Goal: Check status: Check status

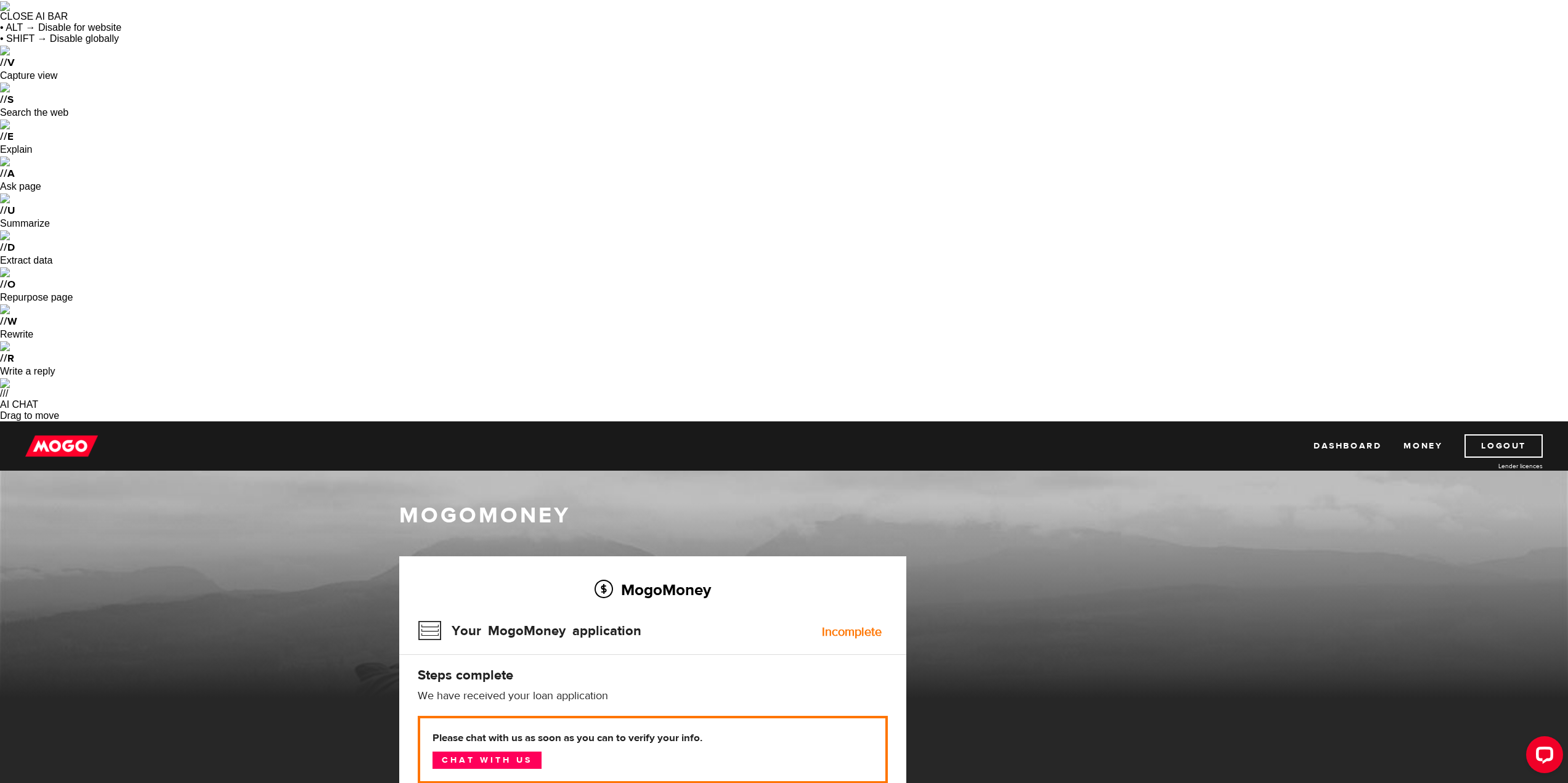
click at [847, 626] on div "Incomplete" at bounding box center [851, 632] width 60 height 12
click at [505, 752] on link "Chat with us" at bounding box center [487, 761] width 109 height 17
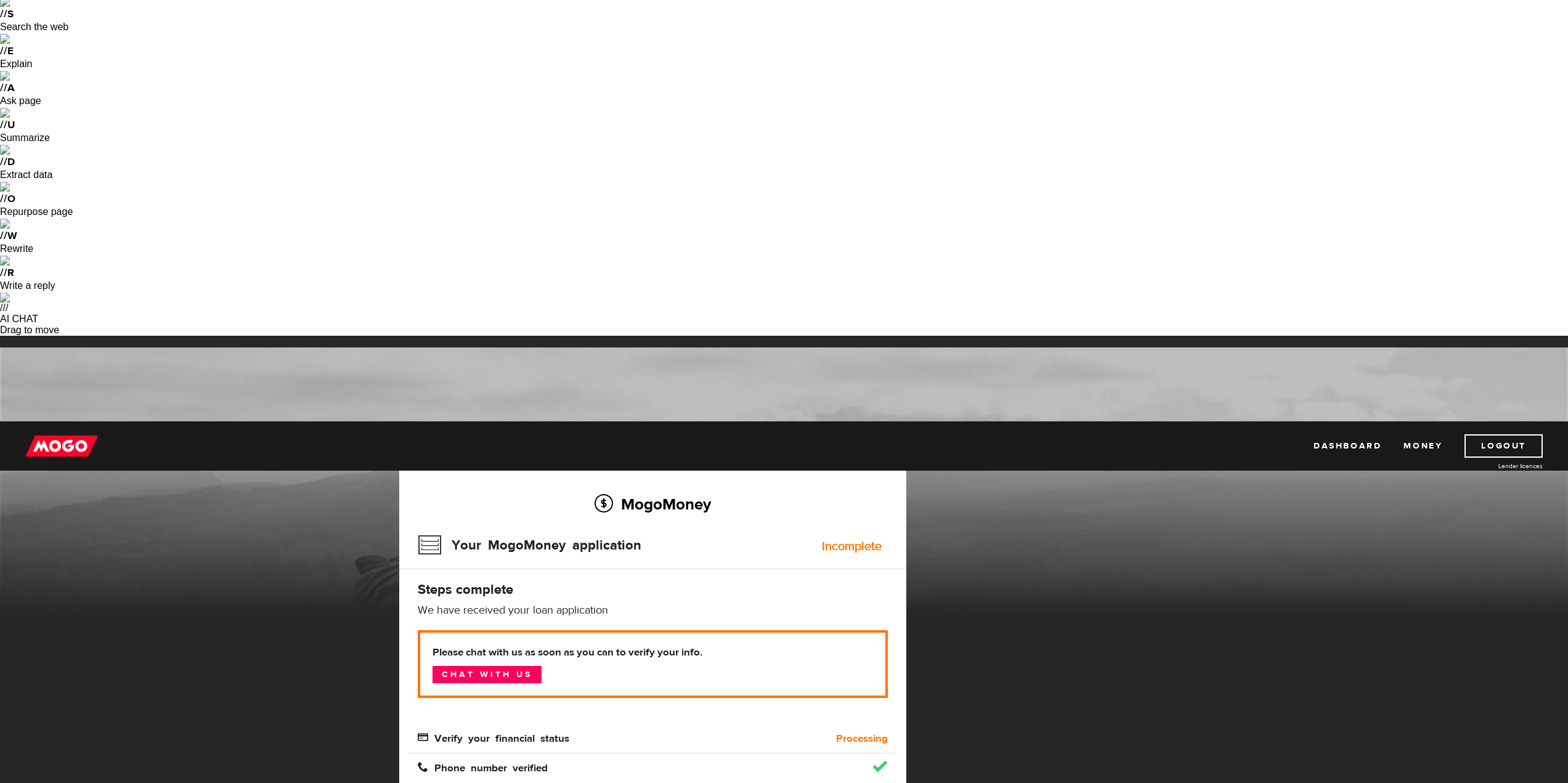
scroll to position [4, 0]
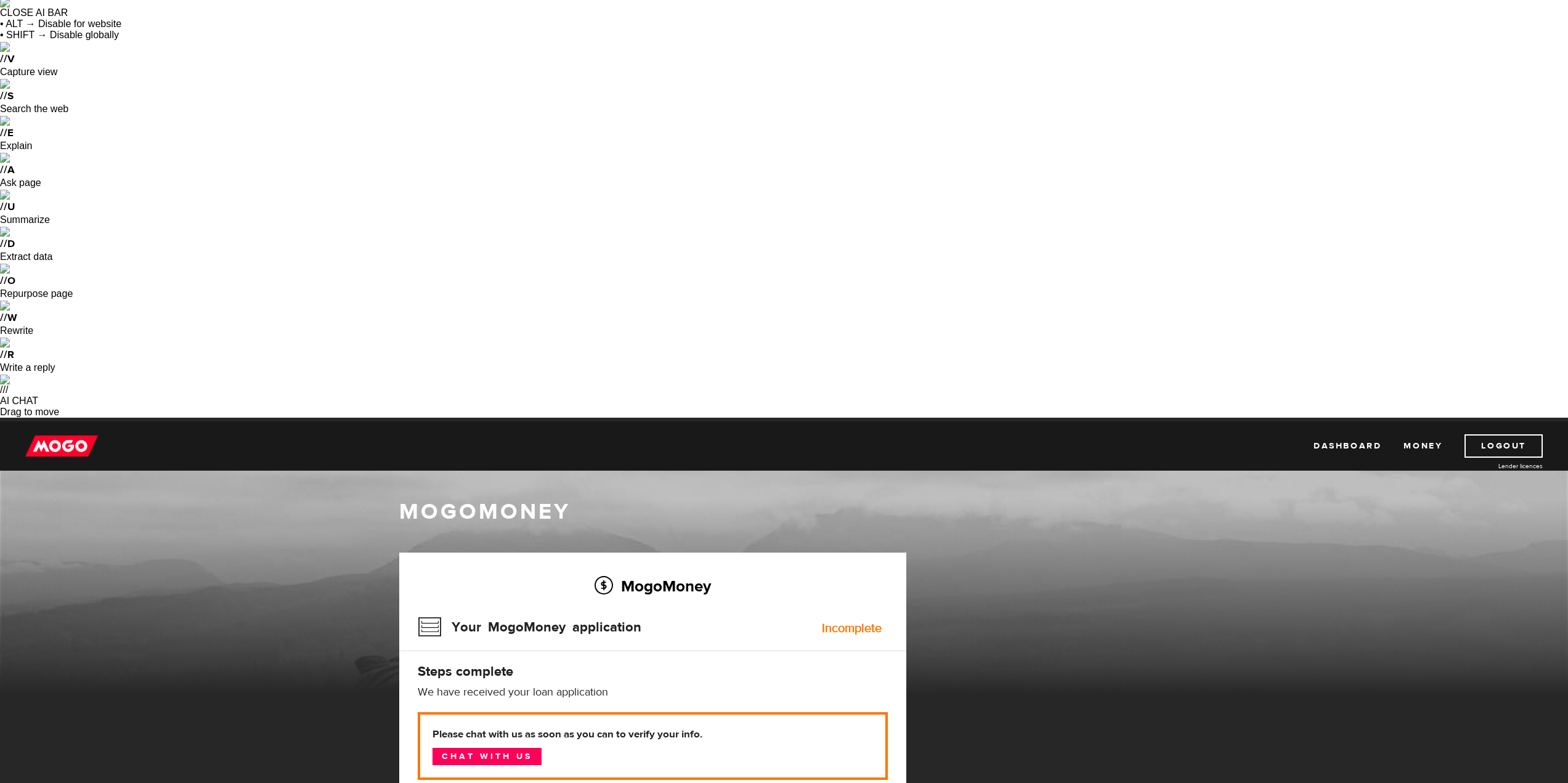
click at [834, 623] on div "Incomplete" at bounding box center [851, 628] width 60 height 12
click at [528, 685] on p "We have received your loan application" at bounding box center [653, 692] width 470 height 15
click at [65, 434] on img at bounding box center [61, 446] width 73 height 24
